Goal: Obtain resource: Download file/media

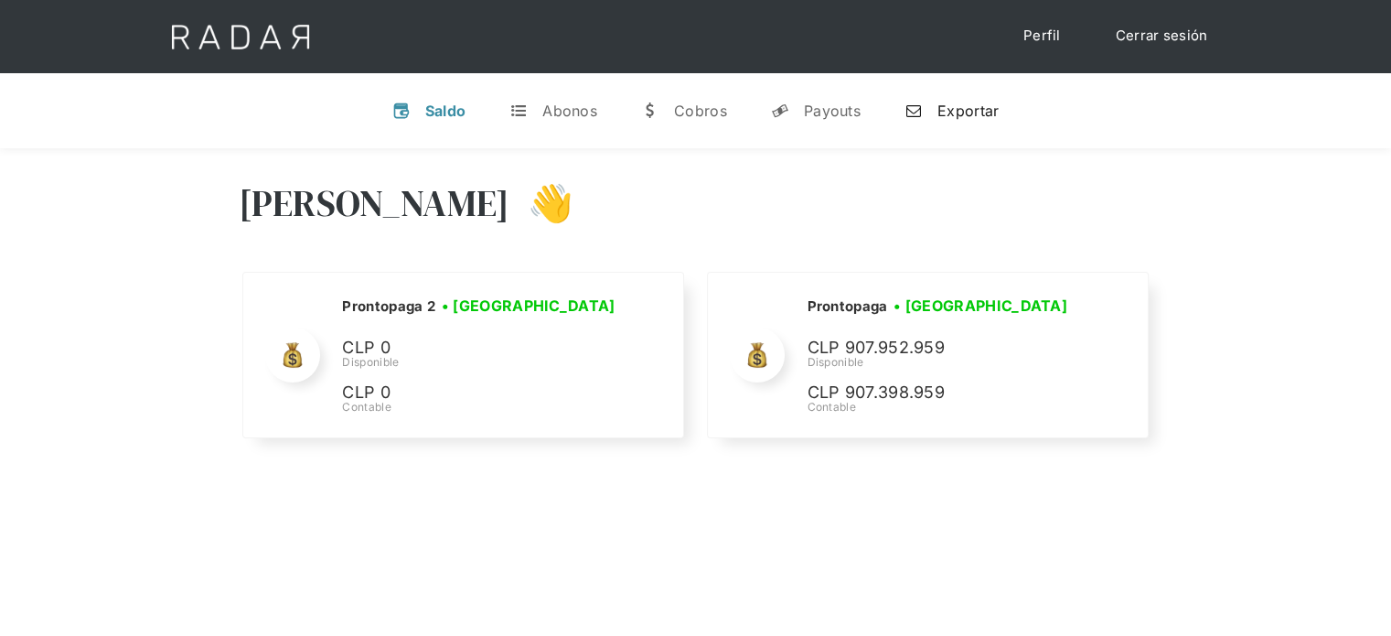
click at [983, 101] on div "Exportar" at bounding box center [967, 110] width 61 height 18
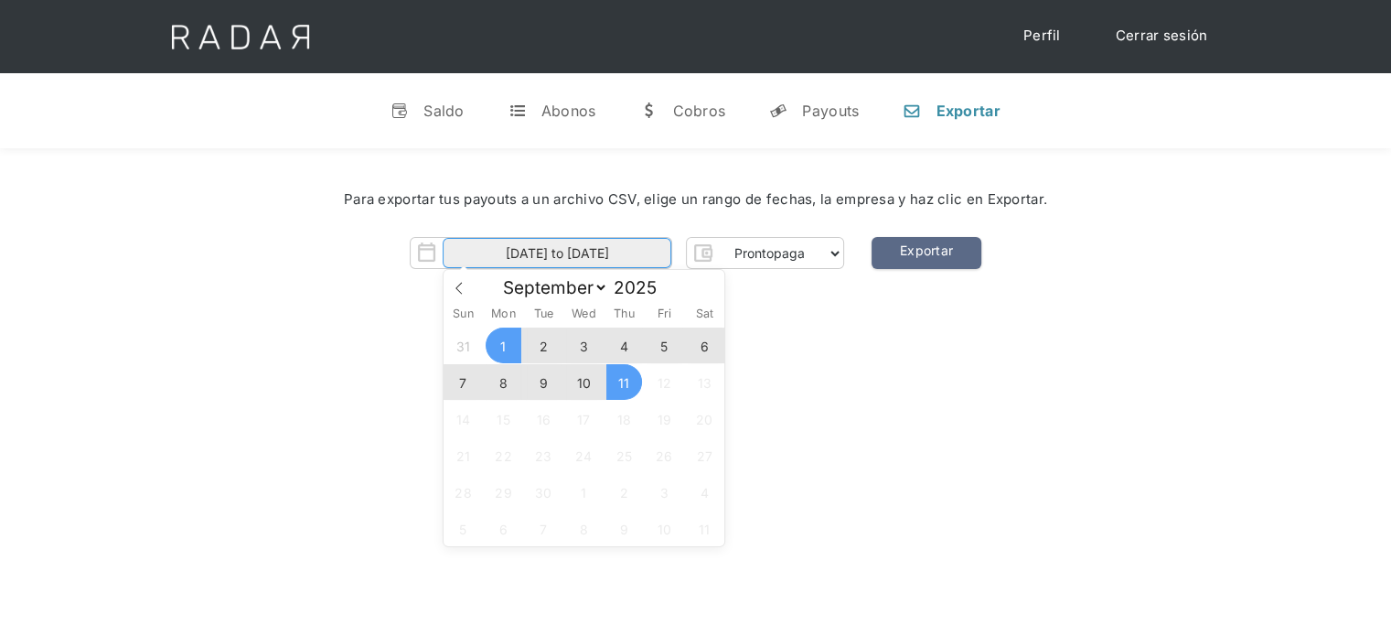
click at [641, 258] on input "[DATE] to [DATE]" at bounding box center [557, 253] width 229 height 30
click at [625, 390] on span "11" at bounding box center [624, 382] width 36 height 36
type input "[DATE]"
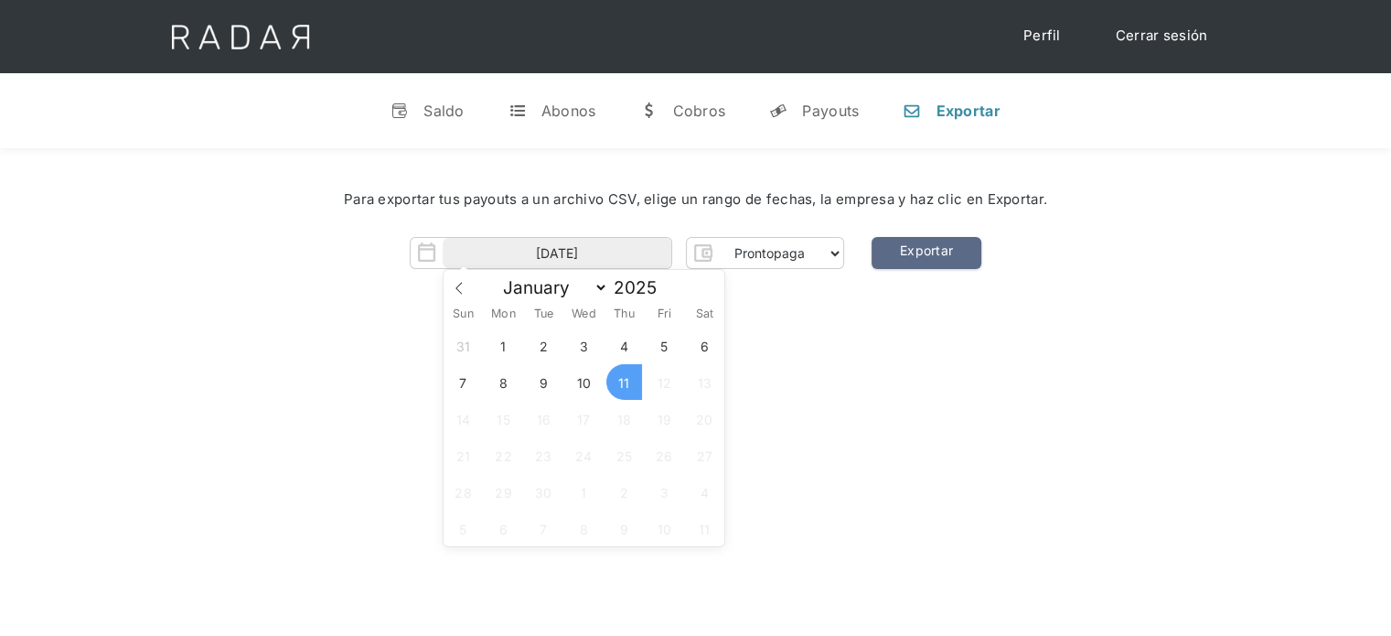
click at [625, 385] on span "11" at bounding box center [624, 382] width 36 height 36
click at [941, 263] on link "Exportar" at bounding box center [926, 253] width 110 height 32
click at [1159, 38] on link "Cerrar sesión" at bounding box center [1161, 36] width 129 height 36
